Goal: Navigation & Orientation: Find specific page/section

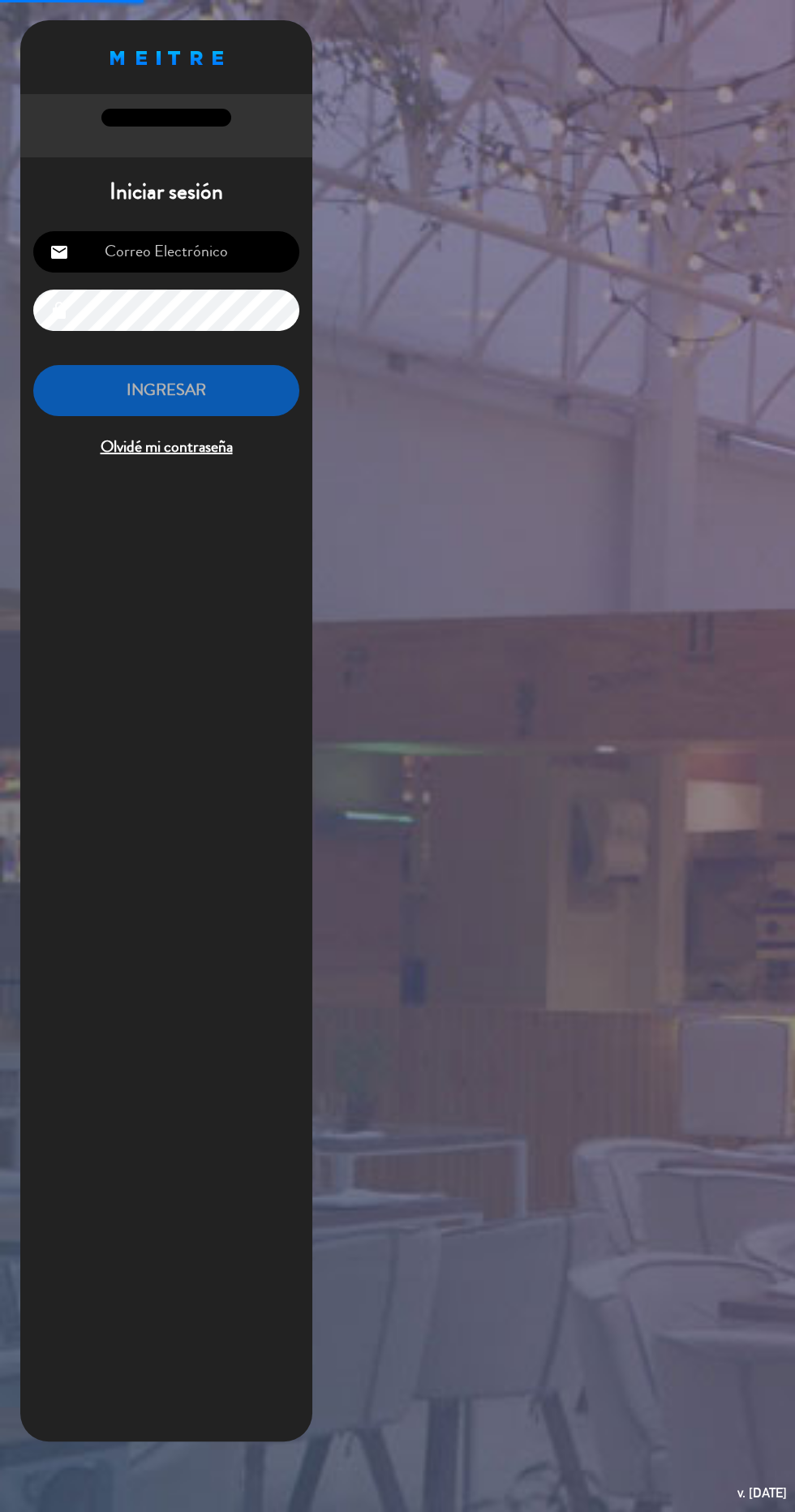
click at [143, 262] on input "email" at bounding box center [166, 251] width 266 height 41
type input "[EMAIL_ADDRESS][DOMAIN_NAME]"
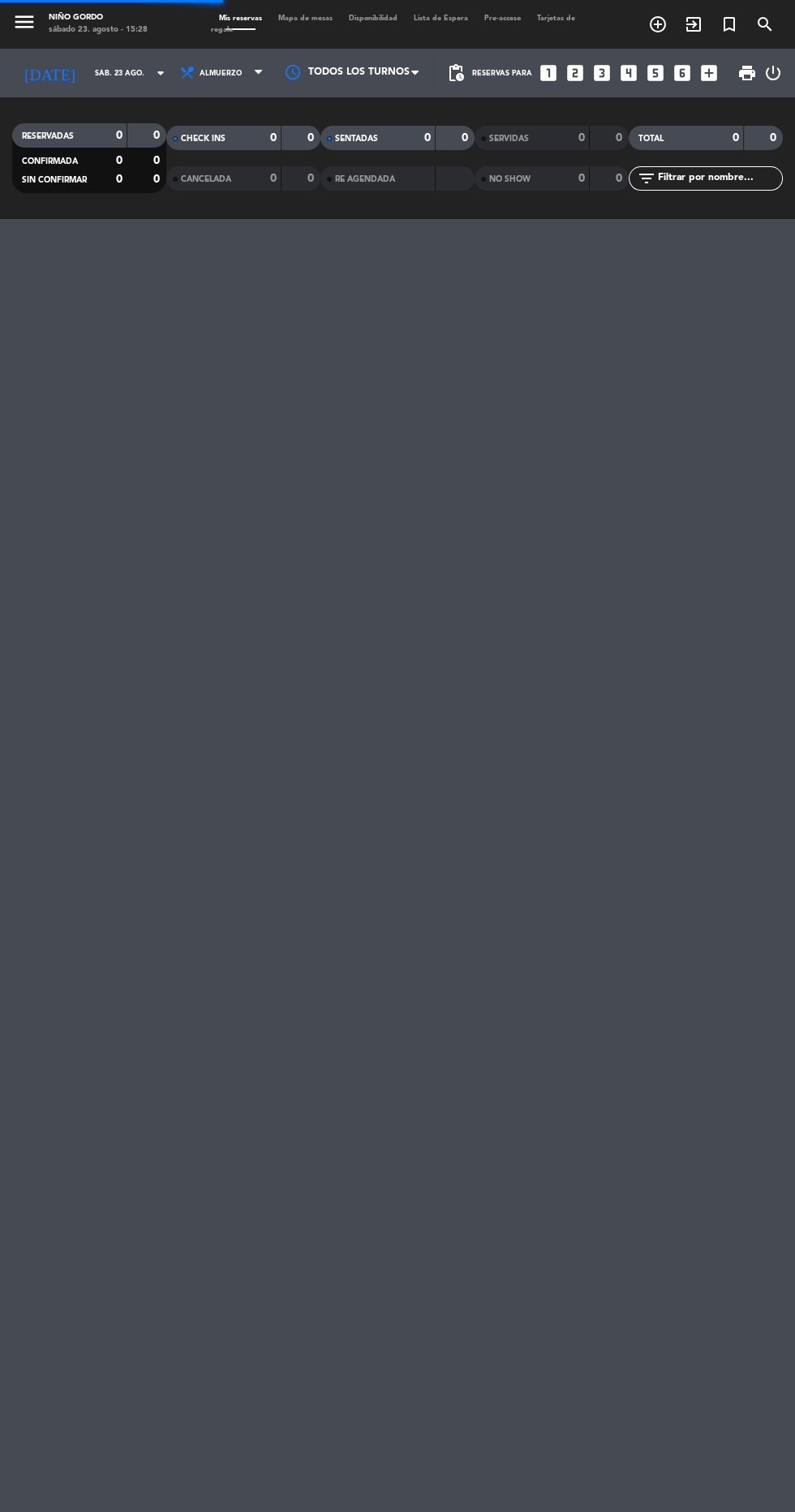
click at [38, 420] on div "menu Niño Gordo [DATE] 23. agosto - 15:28 Mis reservas Mapa de mesas Disponibil…" at bounding box center [397, 756] width 795 height 1512
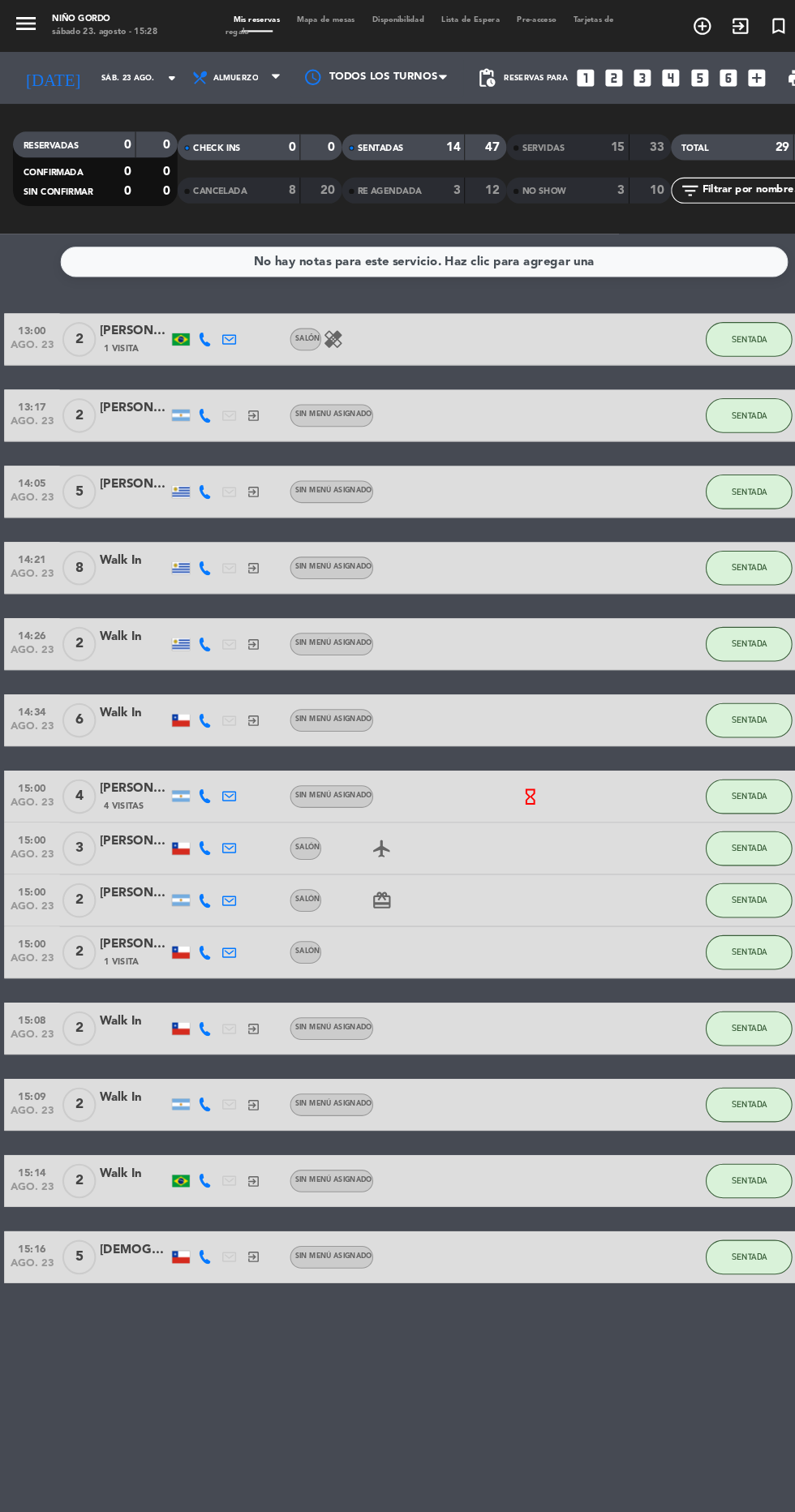
click at [300, 17] on span "Mapa de mesas" at bounding box center [305, 18] width 71 height 7
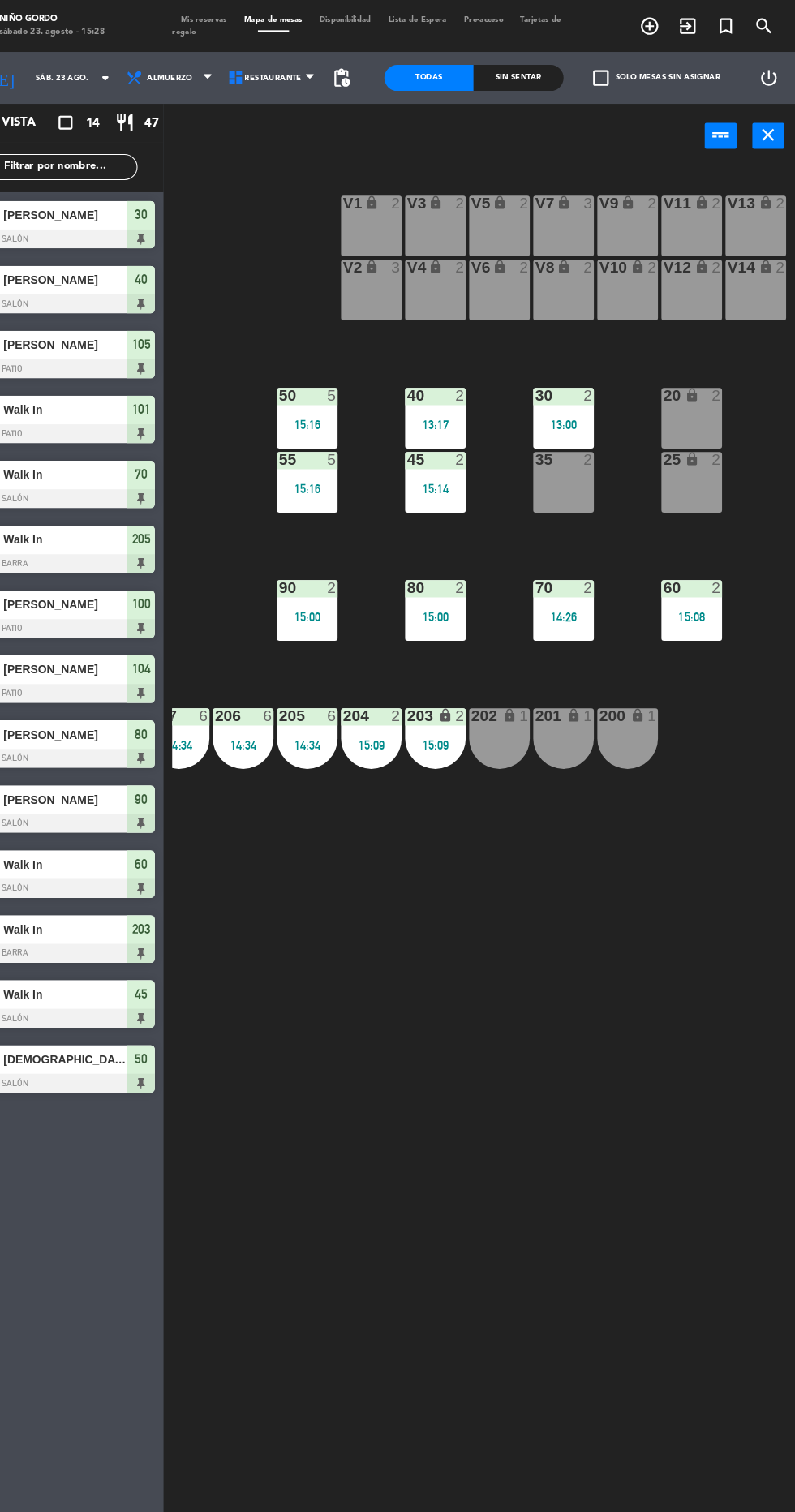
scroll to position [0, 207]
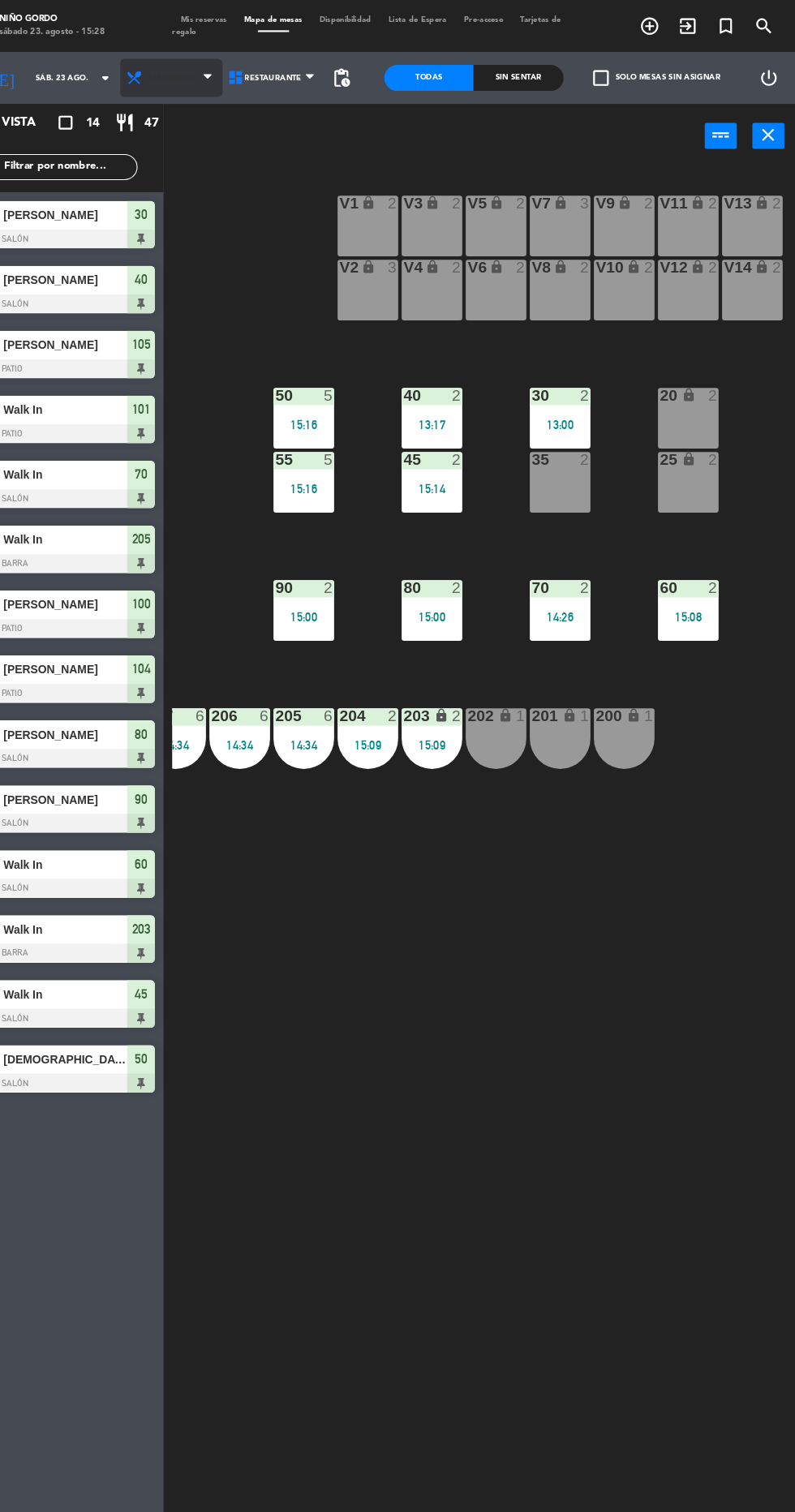
click at [167, 73] on icon at bounding box center [175, 73] width 17 height 17
click at [157, 144] on ng-component "menu Niño Gordo [DATE] 23. agosto - 15:28 Mis reservas Mapa de mesas Disponibil…" at bounding box center [397, 755] width 795 height 1509
